Goal: Information Seeking & Learning: Find specific fact

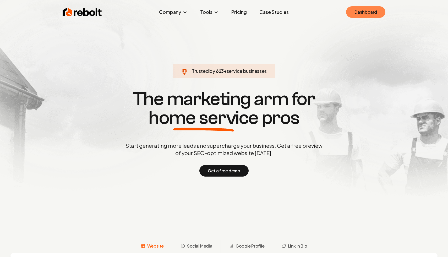
click at [372, 13] on link "Dashboard" at bounding box center [365, 12] width 39 height 12
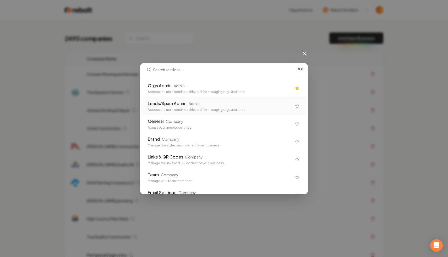
click at [190, 101] on div "Admin" at bounding box center [194, 103] width 11 height 5
click at [198, 87] on div "Orgs Admin Admin" at bounding box center [220, 86] width 144 height 6
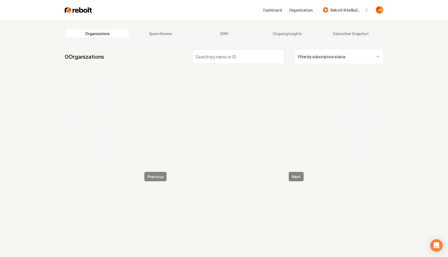
click at [341, 63] on html "Dashboard Organization Rebolt Site Builder Organizations Spam Review SMM Ongoin…" at bounding box center [224, 128] width 448 height 257
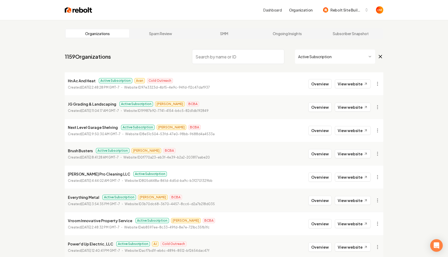
click at [233, 56] on input "search" at bounding box center [238, 56] width 92 height 15
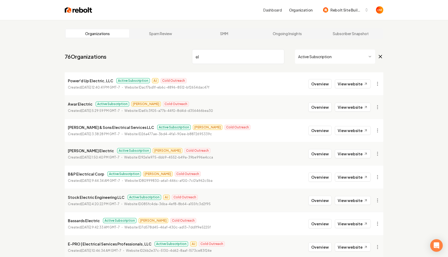
type input "e"
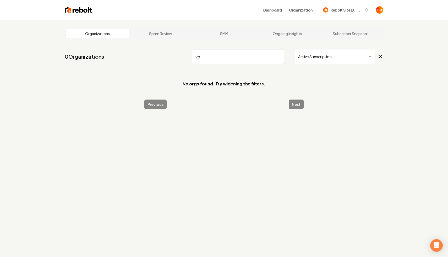
type input "v"
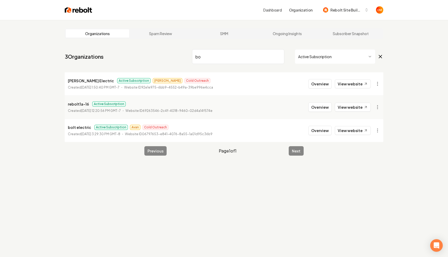
type input "b"
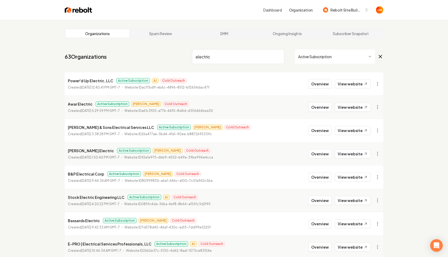
type input "electric"
click at [252, 88] on li "Power'd Up Electric, LLC Active Subscription AJ Cold Outreach Created [DATE] 12…" at bounding box center [224, 83] width 319 height 23
drag, startPoint x: 111, startPoint y: 80, endPoint x: 35, endPoint y: 80, distance: 75.5
click at [35, 80] on div "Organizations Spam Review SMM Ongoing Insights Subscriber Snapshot 63 Organizat…" at bounding box center [224, 174] width 448 height 308
copy p "Power'd Up Electric, LLC"
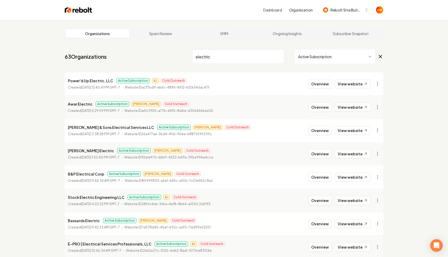
click at [146, 57] on nav "63 Organizations electric Active Subscription" at bounding box center [224, 58] width 319 height 23
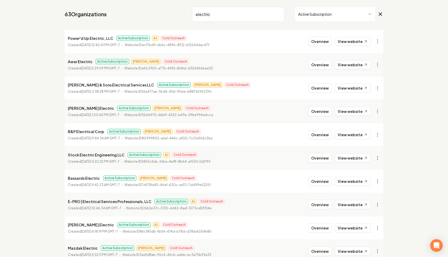
scroll to position [53, 0]
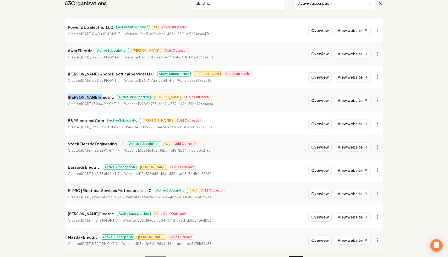
drag, startPoint x: 93, startPoint y: 98, endPoint x: 40, endPoint y: 98, distance: 52.7
click at [40, 98] on div "Organizations Spam Review SMM Ongoing Insights Subscriber Snapshot 63 Organizat…" at bounding box center [224, 120] width 448 height 308
copy p "[PERSON_NAME] Electric"
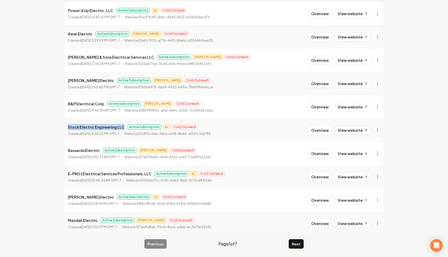
drag, startPoint x: 123, startPoint y: 128, endPoint x: 41, endPoint y: 128, distance: 81.8
click at [41, 128] on div "Organizations Spam Review SMM Ongoing Insights Subscriber Snapshot 63 Organizat…" at bounding box center [224, 104] width 448 height 308
copy p "Stock Electric Engineering LLC"
drag, startPoint x: 99, startPoint y: 151, endPoint x: 53, endPoint y: 151, distance: 45.4
click at [54, 151] on div "Organizations Spam Review SMM Ongoing Insights Subscriber Snapshot 63 Organizat…" at bounding box center [224, 104] width 448 height 308
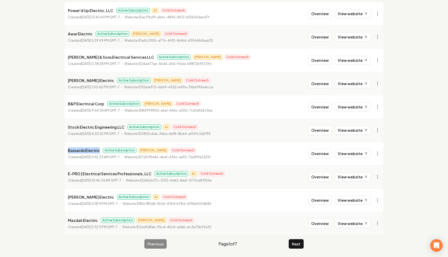
copy p "Bassards Electric"
drag, startPoint x: 121, startPoint y: 127, endPoint x: 35, endPoint y: 126, distance: 85.5
click at [35, 127] on div "Organizations Spam Review SMM Ongoing Insights Subscriber Snapshot 63 Organizat…" at bounding box center [224, 104] width 448 height 308
copy p "Stock Electric Engineering LLC"
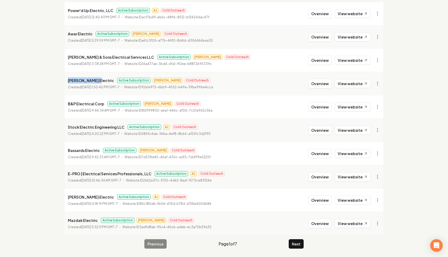
drag, startPoint x: 94, startPoint y: 82, endPoint x: 19, endPoint y: 80, distance: 74.5
click at [20, 81] on div "Organizations Spam Review SMM Ongoing Insights Subscriber Snapshot 63 Organizat…" at bounding box center [224, 104] width 448 height 308
copy p "[PERSON_NAME] Electric"
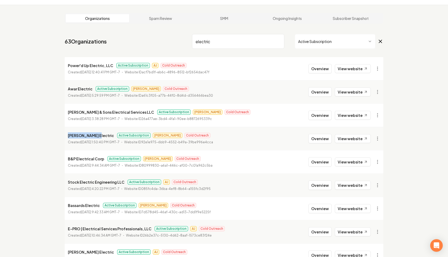
scroll to position [3, 0]
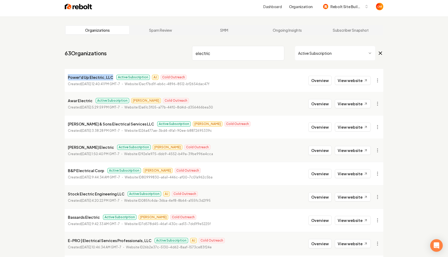
drag, startPoint x: 111, startPoint y: 79, endPoint x: 54, endPoint y: 75, distance: 57.3
click at [54, 75] on div "Organizations Spam Review SMM Ongoing Insights Subscriber Snapshot 63 Organizat…" at bounding box center [224, 171] width 448 height 308
copy p "Power'd Up Electric, LLC"
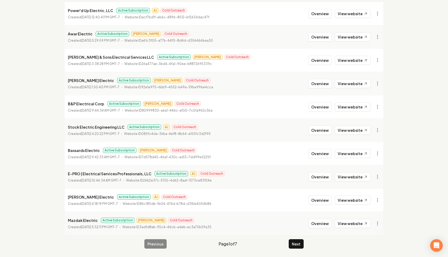
click at [132, 172] on p "E-PRO | Electrical Services Professionals, LLC" at bounding box center [110, 174] width 84 height 6
drag, startPoint x: 149, startPoint y: 174, endPoint x: 41, endPoint y: 174, distance: 107.5
click at [41, 174] on div "Organizations Spam Review SMM Ongoing Insights Subscriber Snapshot 63 Organizat…" at bounding box center [224, 104] width 448 height 308
copy p "E-PRO | Electrical Services Professionals, LLC"
drag, startPoint x: 101, startPoint y: 196, endPoint x: 46, endPoint y: 196, distance: 54.5
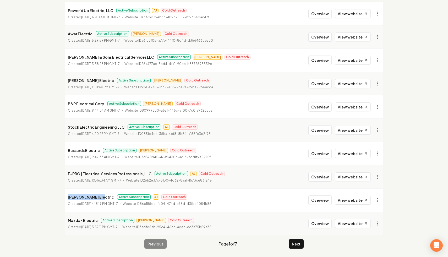
click at [46, 196] on div "Organizations Spam Review SMM Ongoing Insights Subscriber Snapshot 63 Organizat…" at bounding box center [224, 104] width 448 height 308
copy p "[PERSON_NAME] Electric"
drag, startPoint x: 95, startPoint y: 221, endPoint x: 44, endPoint y: 221, distance: 51.6
click at [44, 221] on div "Organizations Spam Review SMM Ongoing Insights Subscriber Snapshot 63 Organizat…" at bounding box center [224, 104] width 448 height 308
click at [299, 245] on button "Next" at bounding box center [296, 243] width 15 height 9
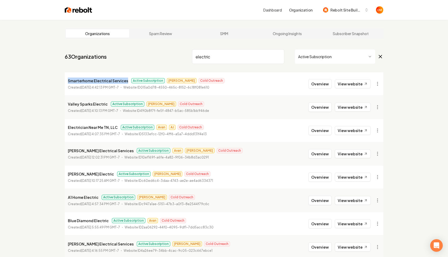
drag, startPoint x: 126, startPoint y: 81, endPoint x: 32, endPoint y: 80, distance: 93.3
click at [32, 80] on div "Organizations Spam Review SMM Ongoing Insights Subscriber Snapshot 63 Organizat…" at bounding box center [224, 174] width 448 height 308
drag, startPoint x: 104, startPoint y: 105, endPoint x: 46, endPoint y: 105, distance: 57.9
click at [46, 105] on div "Organizations Spam Review SMM Ongoing Insights Subscriber Snapshot 63 Organizat…" at bounding box center [224, 174] width 448 height 308
click at [114, 127] on p "Electrician Near Me TN, LLC" at bounding box center [93, 127] width 50 height 6
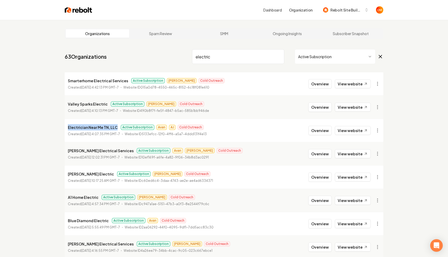
drag, startPoint x: 116, startPoint y: 128, endPoint x: 28, endPoint y: 128, distance: 88.1
click at [28, 128] on div "Organizations Spam Review SMM Ongoing Insights Subscriber Snapshot 63 Organizat…" at bounding box center [224, 174] width 448 height 308
drag, startPoint x: 108, startPoint y: 150, endPoint x: 16, endPoint y: 150, distance: 92.0
click at [17, 150] on div "Organizations Spam Review SMM Ongoing Insights Subscriber Snapshot 63 Organizat…" at bounding box center [224, 174] width 448 height 308
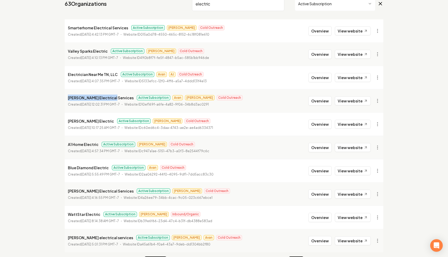
scroll to position [58, 0]
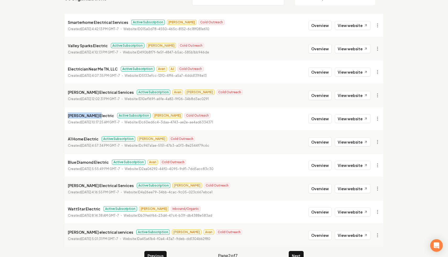
drag, startPoint x: 94, startPoint y: 116, endPoint x: 2, endPoint y: 114, distance: 92.3
click at [2, 114] on div "Organizations Spam Review SMM Ongoing Insights Subscriber Snapshot 63 Organizat…" at bounding box center [224, 115] width 448 height 308
drag, startPoint x: 97, startPoint y: 140, endPoint x: 44, endPoint y: 140, distance: 52.7
click at [44, 140] on div "Organizations Spam Review SMM Ongoing Insights Subscriber Snapshot 63 Organizat…" at bounding box center [224, 115] width 448 height 308
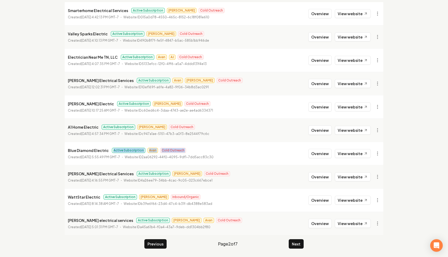
drag, startPoint x: 107, startPoint y: 152, endPoint x: 39, endPoint y: 156, distance: 68.6
click at [39, 156] on div "Organizations Spam Review SMM Ongoing Insights Subscriber Snapshot 63 Organizat…" at bounding box center [224, 104] width 448 height 308
click at [85, 151] on p "Blue Diamond Electric" at bounding box center [88, 150] width 41 height 6
drag, startPoint x: 106, startPoint y: 151, endPoint x: 54, endPoint y: 151, distance: 51.9
click at [54, 151] on div "Organizations Spam Review SMM Ongoing Insights Subscriber Snapshot 63 Organizat…" at bounding box center [224, 104] width 448 height 308
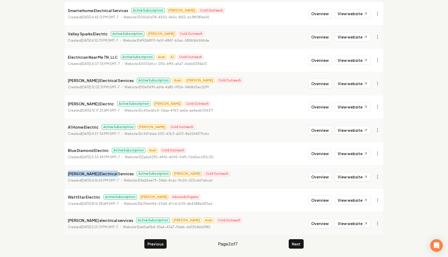
drag, startPoint x: 109, startPoint y: 174, endPoint x: 12, endPoint y: 173, distance: 97.0
click at [12, 173] on div "Organizations Spam Review SMM Ongoing Insights Subscriber Snapshot 63 Organizat…" at bounding box center [224, 104] width 448 height 308
drag, startPoint x: 98, startPoint y: 197, endPoint x: 34, endPoint y: 197, distance: 63.4
click at [34, 197] on div "Organizations Spam Review SMM Ongoing Insights Subscriber Snapshot 63 Organizat…" at bounding box center [224, 104] width 448 height 308
click at [342, 198] on link "View website" at bounding box center [353, 200] width 36 height 9
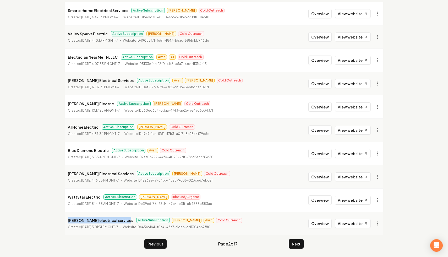
drag, startPoint x: 123, startPoint y: 221, endPoint x: 44, endPoint y: 218, distance: 80.0
click at [44, 218] on div "Organizations Spam Review SMM Ongoing Insights Subscriber Snapshot 63 Organizat…" at bounding box center [224, 104] width 448 height 308
click at [293, 247] on button "Next" at bounding box center [296, 243] width 15 height 9
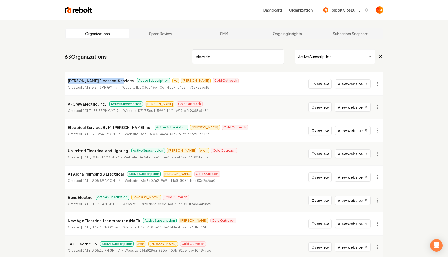
drag, startPoint x: 118, startPoint y: 81, endPoint x: 22, endPoint y: 78, distance: 95.5
click at [22, 78] on div "Organizations Spam Review SMM Ongoing Insights Subscriber Snapshot 63 Organizat…" at bounding box center [224, 174] width 448 height 308
click at [329, 58] on html "Dashboard Organization Rebolt Site Builder Organizations Spam Review SMM Ongoin…" at bounding box center [224, 128] width 448 height 257
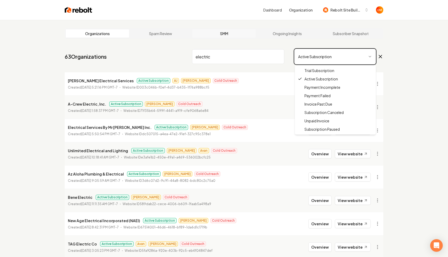
click at [250, 34] on html "Dashboard Organization Rebolt Site Builder Organizations Spam Review SMM Ongoin…" at bounding box center [224, 128] width 448 height 257
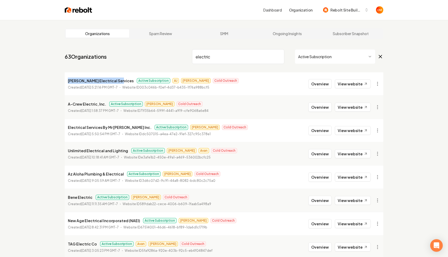
drag, startPoint x: 118, startPoint y: 80, endPoint x: 56, endPoint y: 78, distance: 62.5
click at [56, 78] on div "Organizations Spam Review SMM Ongoing Insights Subscriber Snapshot 63 Organizat…" at bounding box center [224, 174] width 448 height 308
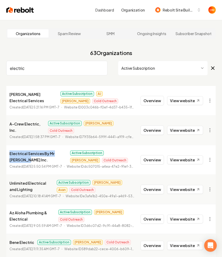
drag, startPoint x: 21, startPoint y: 155, endPoint x: 4, endPoint y: 144, distance: 20.3
click at [4, 144] on main "Organizations Spam Review SMM Ongoing Insights Subscriber Snapshot 63 Organizat…" at bounding box center [111, 205] width 222 height 371
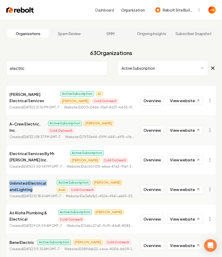
drag, startPoint x: 25, startPoint y: 182, endPoint x: 5, endPoint y: 173, distance: 22.0
click at [5, 173] on main "Organizations Spam Review SMM Ongoing Insights Subscriber Snapshot 63 Organizat…" at bounding box center [111, 205] width 222 height 371
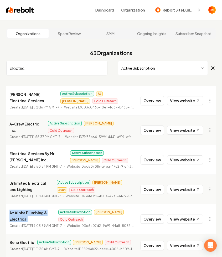
drag, startPoint x: 31, startPoint y: 215, endPoint x: 6, endPoint y: 203, distance: 28.1
click at [6, 203] on main "Organizations Spam Review SMM Ongoing Insights Subscriber Snapshot 63 Organizat…" at bounding box center [111, 205] width 222 height 371
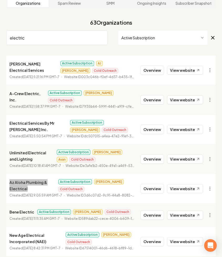
scroll to position [31, 0]
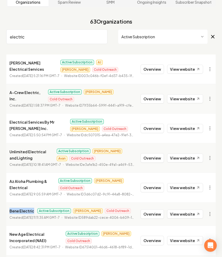
drag, startPoint x: 33, startPoint y: 204, endPoint x: -12, endPoint y: 204, distance: 44.6
click at [0, 204] on html "Dashboard Organization Rebolt Site Builder Organizations Spam Review SMM Ongoin…" at bounding box center [111, 97] width 222 height 257
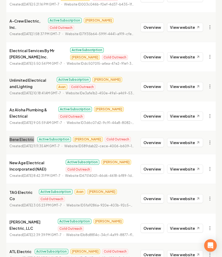
scroll to position [113, 0]
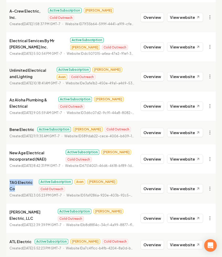
drag, startPoint x: 34, startPoint y: 177, endPoint x: -8, endPoint y: 174, distance: 41.8
click at [0, 144] on html "Dashboard Organization Rebolt Site Builder Organizations Spam Review SMM Ongoin…" at bounding box center [111, 15] width 222 height 257
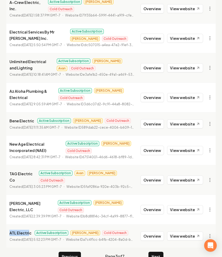
drag, startPoint x: 28, startPoint y: 222, endPoint x: 0, endPoint y: 222, distance: 28.6
click at [0, 136] on html "Dashboard Organization Rebolt Site Builder Organizations Spam Review SMM Ongoin…" at bounding box center [111, 6] width 222 height 257
click at [27, 230] on p "ATL Electric" at bounding box center [20, 233] width 22 height 6
drag, startPoint x: 30, startPoint y: 221, endPoint x: 3, endPoint y: 218, distance: 27.0
click at [3, 218] on main "Organizations Spam Review SMM Ongoing Insights Subscriber Snapshot 63 Organizat…" at bounding box center [111, 83] width 222 height 371
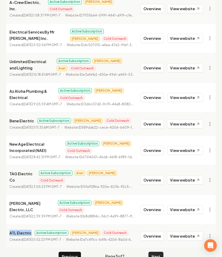
click at [152, 252] on button "Next" at bounding box center [155, 256] width 15 height 9
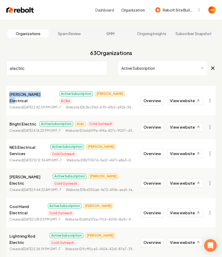
drag, startPoint x: 39, startPoint y: 93, endPoint x: -8, endPoint y: 92, distance: 46.4
click at [0, 92] on html "Dashboard Organization Rebolt Site Builder Organizations Spam Review SMM Ongoin…" at bounding box center [111, 128] width 222 height 257
drag, startPoint x: 34, startPoint y: 118, endPoint x: -8, endPoint y: 115, distance: 42.1
click at [0, 115] on html "Dashboard Organization Rebolt Site Builder Organizations Spam Review SMM Ongoin…" at bounding box center [111, 128] width 222 height 257
drag, startPoint x: 49, startPoint y: 142, endPoint x: -3, endPoint y: 138, distance: 52.1
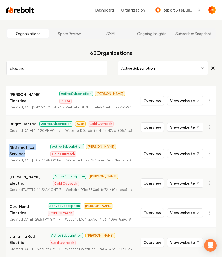
click at [0, 138] on html "Dashboard Organization Rebolt Site Builder Organizations Spam Review SMM Ongoin…" at bounding box center [111, 128] width 222 height 257
click at [45, 203] on div "Cool Hand Electrical Active Subscription [PERSON_NAME] Outreach" at bounding box center [71, 209] width 125 height 13
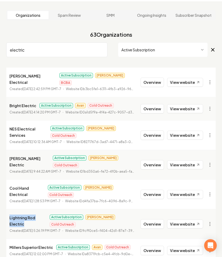
drag, startPoint x: 49, startPoint y: 193, endPoint x: -31, endPoint y: 193, distance: 80.2
click at [0, 193] on html "Dashboard Organization Rebolt Site Builder Organizations Spam Review SMM Ongoin…" at bounding box center [111, 110] width 222 height 257
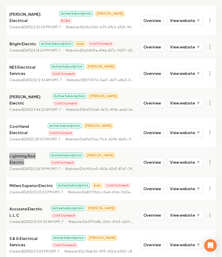
scroll to position [84, 0]
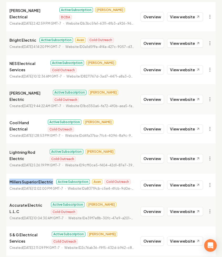
drag, startPoint x: 51, startPoint y: 150, endPoint x: -3, endPoint y: 146, distance: 54.1
click at [0, 146] on html "Dashboard Organization Rebolt Site Builder Organizations Spam Review SMM Ongoin…" at bounding box center [111, 44] width 222 height 257
drag, startPoint x: 55, startPoint y: 220, endPoint x: -6, endPoint y: 218, distance: 60.1
click at [0, 173] on html "Dashboard Organization Rebolt Site Builder Organizations Spam Review SMM Ongoin…" at bounding box center [111, 44] width 222 height 257
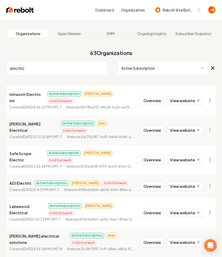
scroll to position [5, 0]
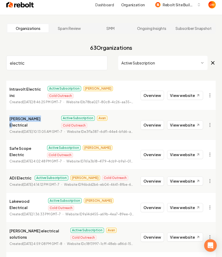
drag, startPoint x: 35, startPoint y: 113, endPoint x: -11, endPoint y: 113, distance: 45.6
click at [0, 113] on html "Dashboard Organization Rebolt Site Builder Organizations Spam Review SMM Ongoin…" at bounding box center [111, 123] width 222 height 257
drag, startPoint x: 44, startPoint y: 136, endPoint x: -24, endPoint y: 134, distance: 68.2
click at [0, 134] on html "Dashboard Organization Rebolt Site Builder Organizations Spam Review SMM Ongoin…" at bounding box center [111, 123] width 222 height 257
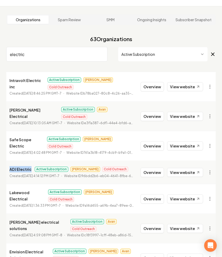
drag, startPoint x: 30, startPoint y: 152, endPoint x: -11, endPoint y: 152, distance: 41.7
click at [0, 152] on html "Dashboard Organization Rebolt Site Builder Organizations Spam Review SMM Ongoin…" at bounding box center [111, 114] width 222 height 257
drag, startPoint x: 47, startPoint y: 174, endPoint x: 5, endPoint y: 175, distance: 42.2
click at [5, 175] on main "Organizations Spam Review SMM Ongoing Insights Subscriber Snapshot 63 Organizat…" at bounding box center [111, 188] width 222 height 365
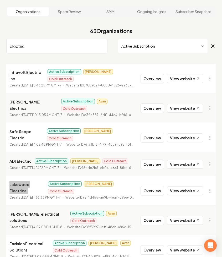
scroll to position [23, 0]
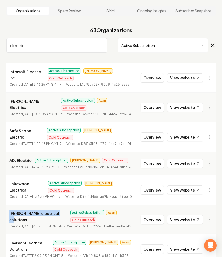
drag, startPoint x: 52, startPoint y: 188, endPoint x: -28, endPoint y: 188, distance: 79.7
click at [0, 188] on html "Dashboard Organization Rebolt Site Builder Organizations Spam Review SMM Ongoin…" at bounding box center [111, 105] width 222 height 257
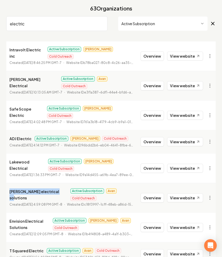
scroll to position [55, 0]
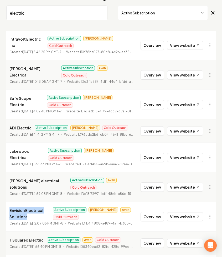
drag, startPoint x: 32, startPoint y: 184, endPoint x: -6, endPoint y: 176, distance: 38.7
click at [0, 176] on html "Dashboard Organization Rebolt Site Builder Organizations Spam Review SMM Ongoin…" at bounding box center [111, 73] width 222 height 257
drag, startPoint x: 42, startPoint y: 207, endPoint x: -3, endPoint y: 207, distance: 45.1
click at [0, 202] on html "Dashboard Organization Rebolt Site Builder Organizations Spam Review SMM Ongoin…" at bounding box center [111, 73] width 222 height 257
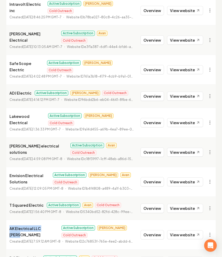
drag, startPoint x: 50, startPoint y: 198, endPoint x: -2, endPoint y: 198, distance: 51.4
click at [0, 167] on html "Dashboard Organization Rebolt Site Builder Organizations Spam Review SMM Ongoin…" at bounding box center [111, 38] width 222 height 257
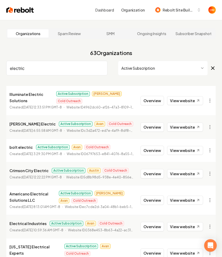
click at [102, 69] on input "electric" at bounding box center [56, 68] width 101 height 15
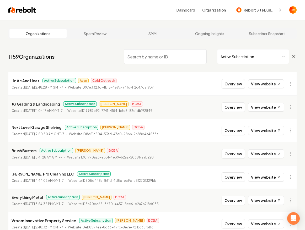
click at [35, 11] on img at bounding box center [22, 9] width 28 height 7
